Goal: Transaction & Acquisition: Book appointment/travel/reservation

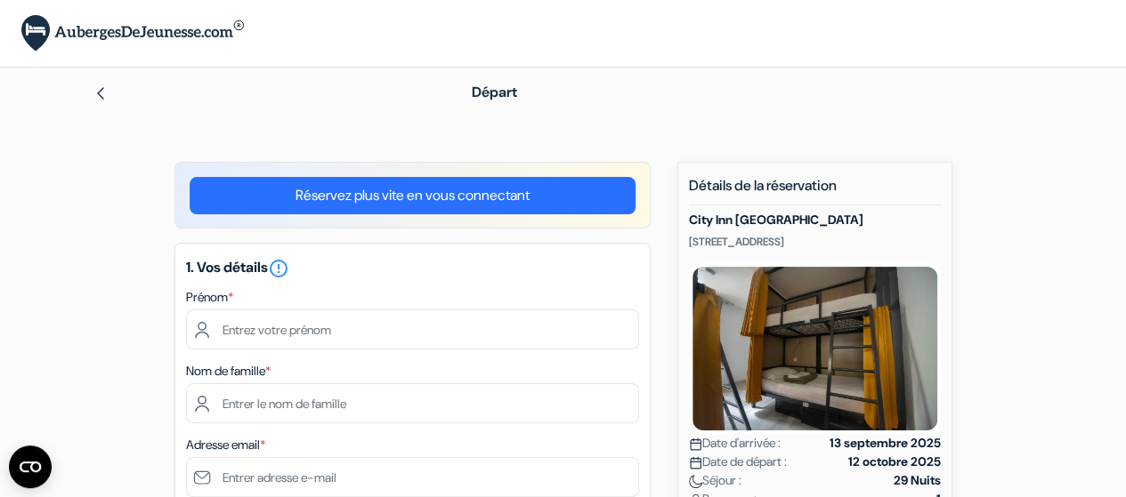
click at [117, 101] on div at bounding box center [256, 92] width 327 height 21
click at [105, 96] on img at bounding box center [100, 93] width 14 height 14
